Goal: Task Accomplishment & Management: Manage account settings

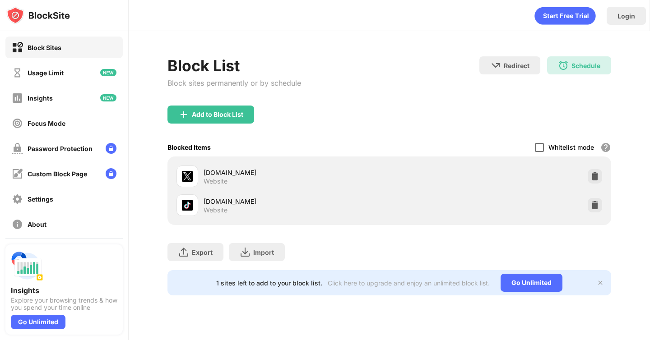
click at [544, 149] on div at bounding box center [539, 147] width 9 height 9
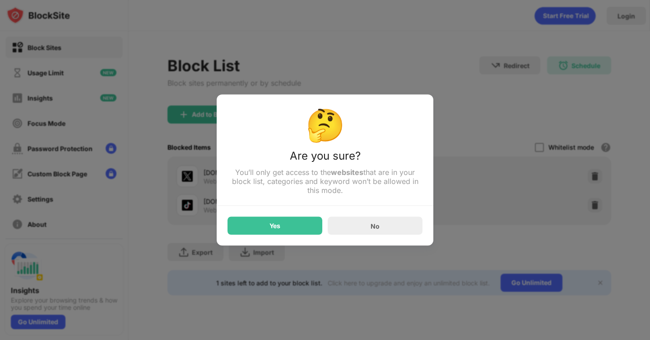
click at [285, 239] on div "🤔 Are you sure? You’ll only get access to the websites that are in your block l…" at bounding box center [325, 170] width 217 height 151
click at [278, 230] on div "Yes" at bounding box center [274, 226] width 11 height 7
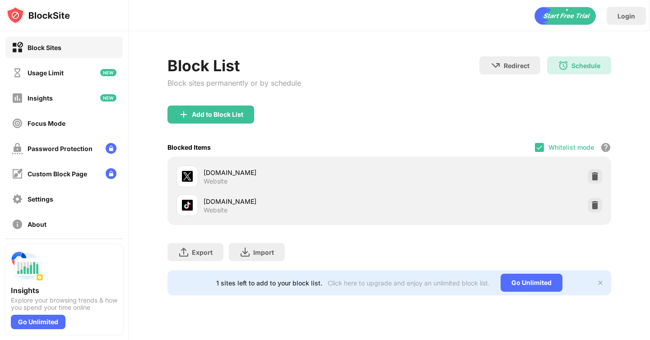
click at [534, 145] on div "Blocked Items Whitelist mode Block all websites except for those in your whitel…" at bounding box center [388, 147] width 443 height 19
click at [541, 148] on img at bounding box center [539, 147] width 7 height 7
